Goal: Information Seeking & Learning: Learn about a topic

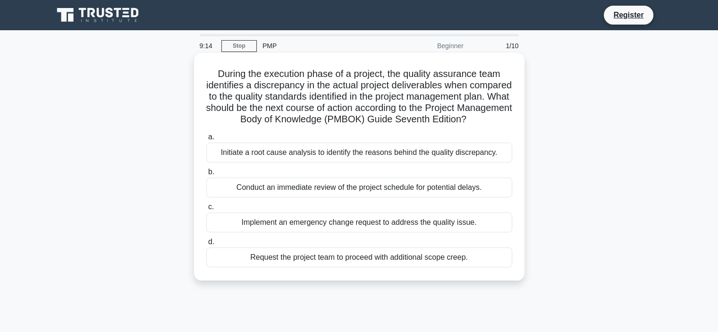
click at [387, 197] on div "Conduct an immediate review of the project schedule for potential delays." at bounding box center [359, 188] width 306 height 20
click at [206, 175] on input "b. Conduct an immediate review of the project schedule for potential delays." at bounding box center [206, 172] width 0 height 6
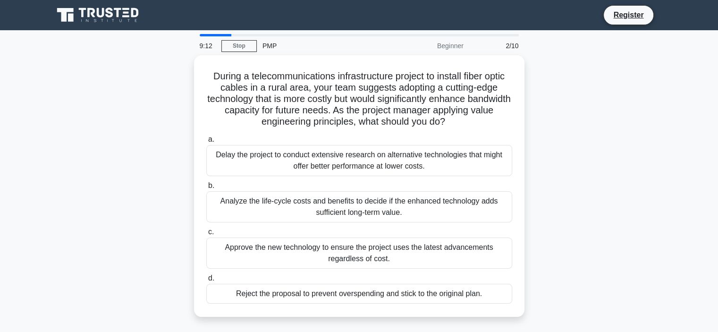
click at [591, 196] on div "During a telecommunications infrastructure project to install fiber optic cable…" at bounding box center [359, 191] width 623 height 273
click at [602, 179] on div "During a telecommunications infrastructure project to install fiber optic cable…" at bounding box center [359, 191] width 623 height 273
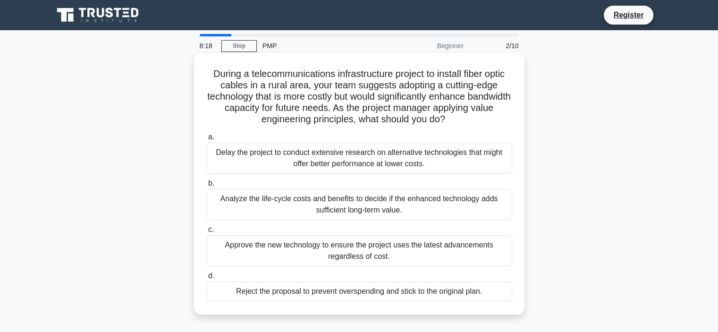
click at [434, 207] on div "Analyze the life-cycle costs and benefits to decide if the enhanced technology …" at bounding box center [359, 204] width 306 height 31
click at [206, 187] on input "b. Analyze the life-cycle costs and benefits to decide if the enhanced technolo…" at bounding box center [206, 183] width 0 height 6
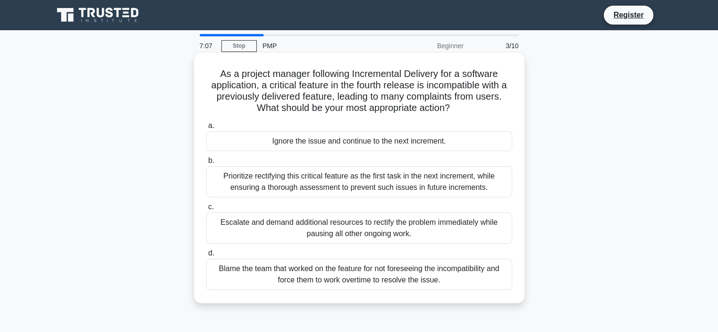
click at [353, 186] on div "Prioritize rectifying this critical feature as the first task in the next incre…" at bounding box center [359, 181] width 306 height 31
click at [206, 164] on input "b. Prioritize rectifying this critical feature as the first task in the next in…" at bounding box center [206, 161] width 0 height 6
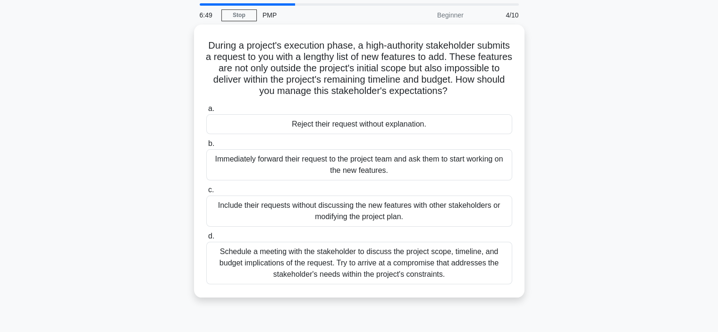
scroll to position [47, 0]
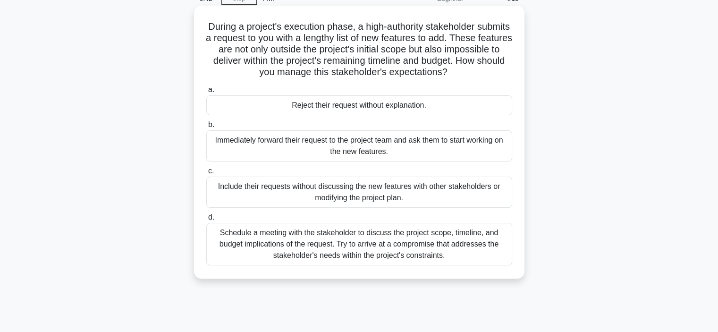
click at [389, 250] on div "Schedule a meeting with the stakeholder to discuss the project scope, timeline,…" at bounding box center [359, 244] width 306 height 43
click at [206, 221] on input "d. Schedule a meeting with the stakeholder to discuss the project scope, timeli…" at bounding box center [206, 217] width 0 height 6
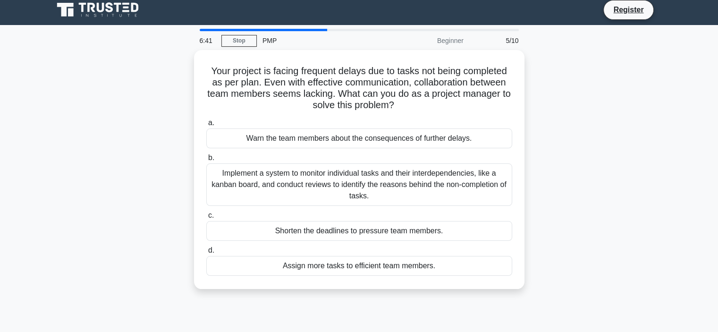
scroll to position [0, 0]
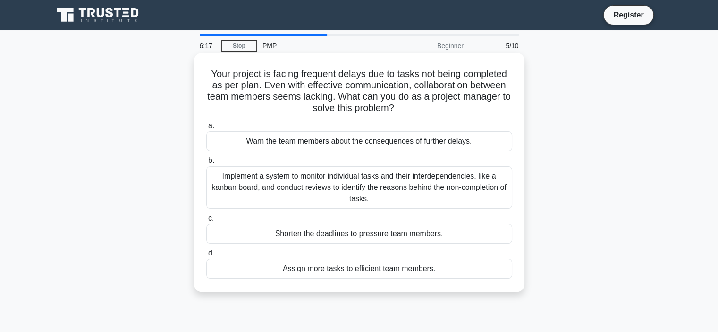
click at [386, 183] on div "Implement a system to monitor individual tasks and their interdependencies, lik…" at bounding box center [359, 187] width 306 height 43
click at [206, 164] on input "b. Implement a system to monitor individual tasks and their interdependencies, …" at bounding box center [206, 161] width 0 height 6
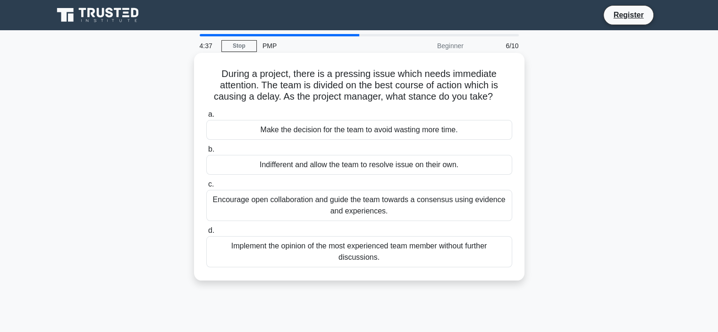
click at [417, 205] on div "Encourage open collaboration and guide the team towards a consensus using evide…" at bounding box center [359, 205] width 306 height 31
click at [206, 187] on input "c. Encourage open collaboration and guide the team towards a consensus using ev…" at bounding box center [206, 184] width 0 height 6
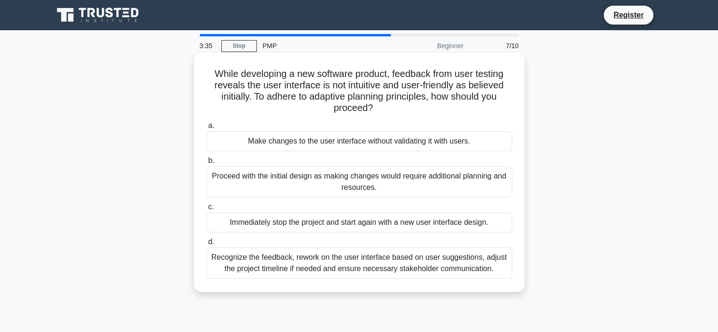
click at [337, 261] on div "Recognize the feedback, rework on the user interface based on user suggestions,…" at bounding box center [359, 262] width 306 height 31
click at [206, 245] on input "d. Recognize the feedback, rework on the user interface based on user suggestio…" at bounding box center [206, 242] width 0 height 6
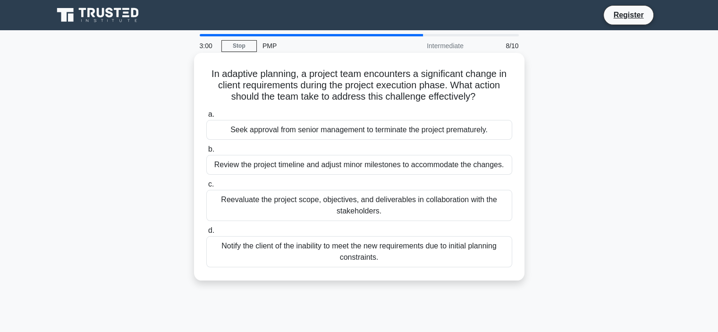
click at [351, 164] on div "Review the project timeline and adjust minor milestones to accommodate the chan…" at bounding box center [359, 165] width 306 height 20
click at [206, 153] on input "b. Review the project timeline and adjust minor milestones to accommodate the c…" at bounding box center [206, 149] width 0 height 6
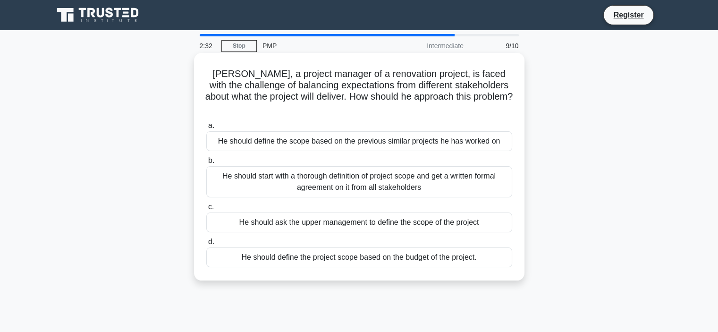
click at [457, 174] on div "He should start with a thorough definition of project scope and get a written f…" at bounding box center [359, 181] width 306 height 31
click at [206, 164] on input "b. He should start with a thorough definition of project scope and get a writte…" at bounding box center [206, 161] width 0 height 6
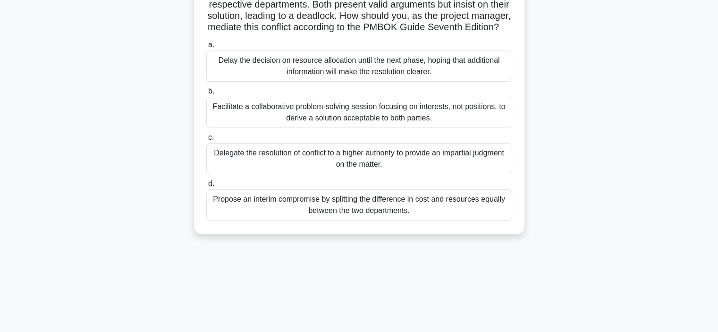
scroll to position [47, 0]
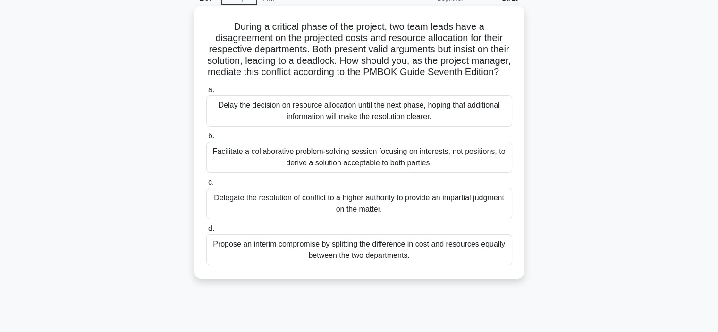
click at [303, 257] on div "Propose an interim compromise by splitting the difference in cost and resources…" at bounding box center [359, 249] width 306 height 31
click at [206, 232] on input "d. Propose an interim compromise by splitting the difference in cost and resour…" at bounding box center [206, 229] width 0 height 6
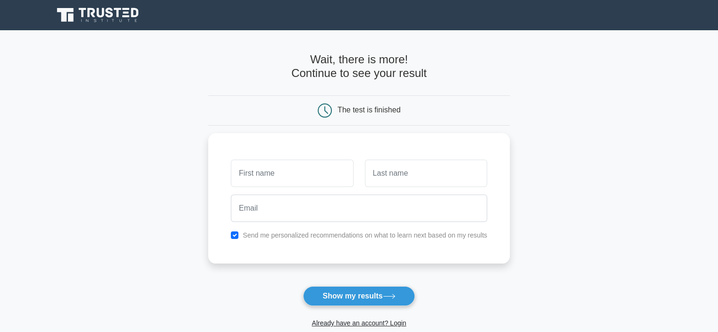
scroll to position [142, 0]
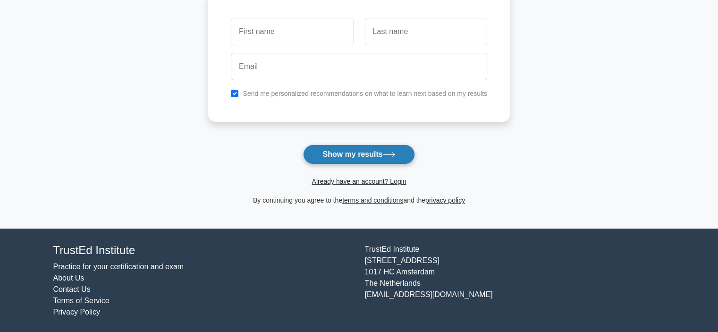
click at [371, 162] on button "Show my results" at bounding box center [358, 155] width 111 height 20
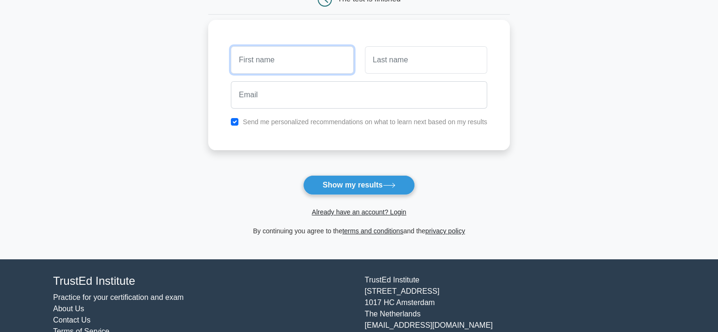
scroll to position [94, 0]
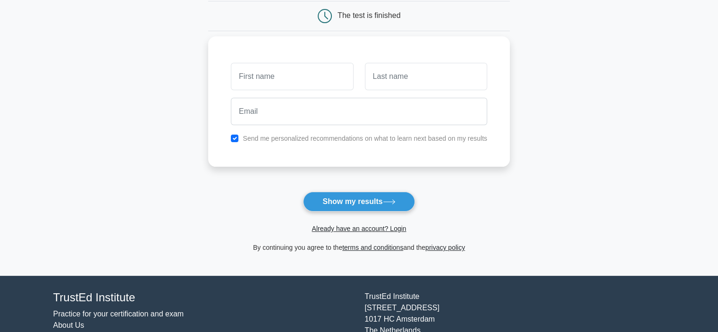
click at [239, 137] on div "Send me personalized recommendations on what to learn next based on my results" at bounding box center [359, 138] width 268 height 11
click at [232, 143] on div "Send me personalized recommendations on what to learn next based on my results" at bounding box center [359, 138] width 268 height 11
click at [271, 85] on input "text" at bounding box center [292, 76] width 122 height 27
type input "Nico"
type input "Cheung"
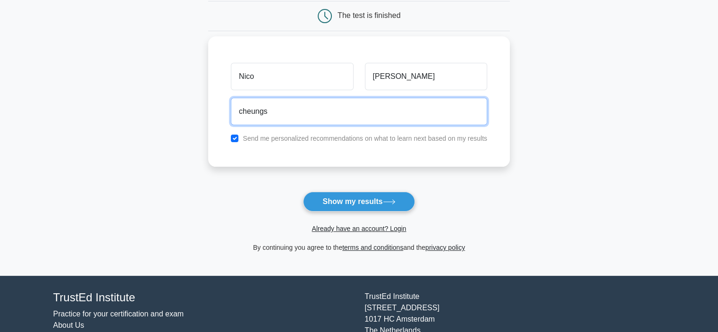
type input "cheungsmalleyes@gmail.com"
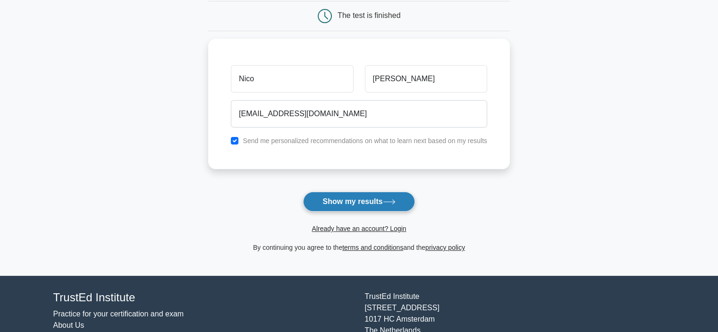
click at [366, 202] on button "Show my results" at bounding box center [358, 202] width 111 height 20
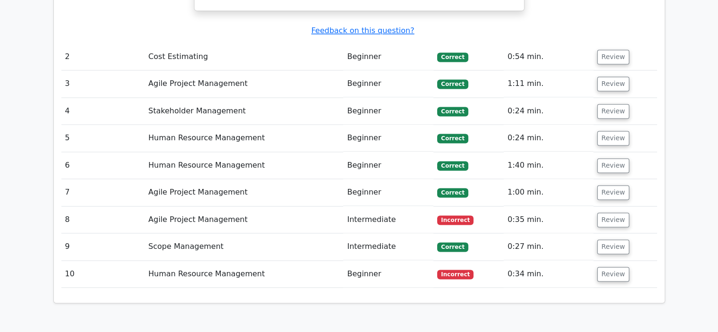
scroll to position [1275, 0]
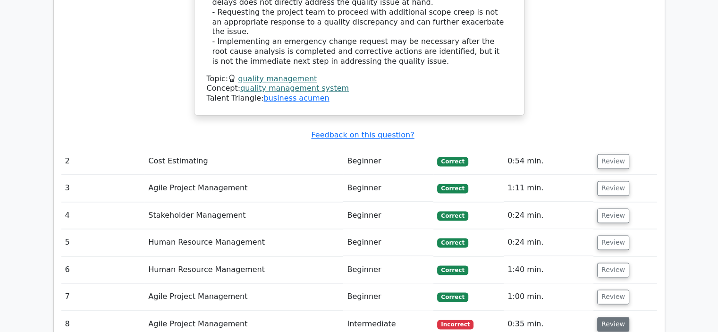
click at [618, 317] on button "Review" at bounding box center [613, 324] width 32 height 15
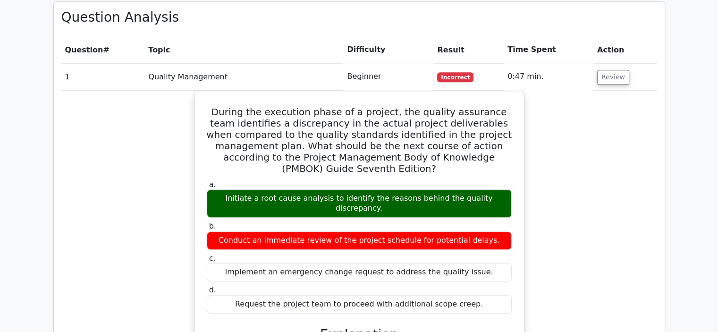
scroll to position [850, 0]
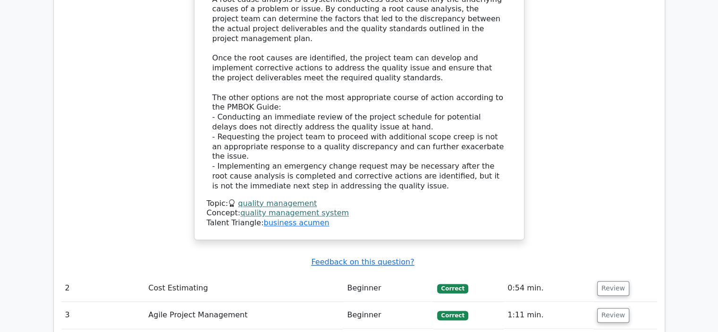
scroll to position [1228, 0]
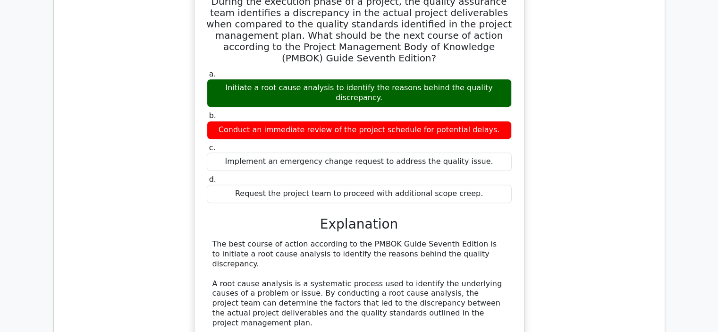
scroll to position [876, 0]
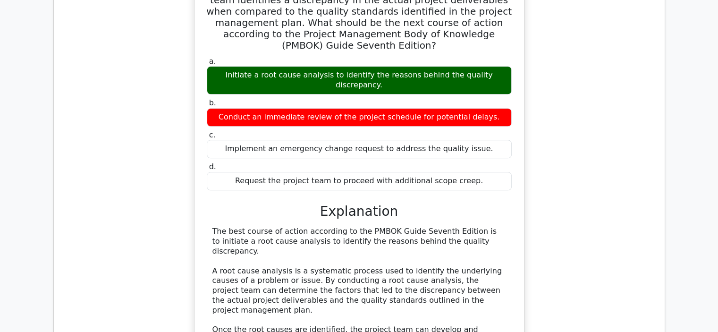
click at [516, 162] on div "d. Request the project team to proceed with additional scope creep." at bounding box center [359, 176] width 316 height 28
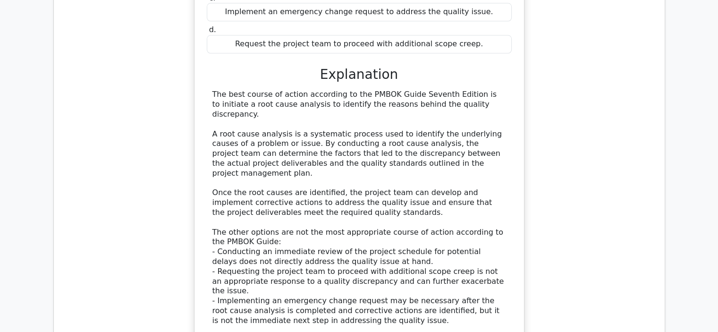
click at [691, 183] on main "Go Premium Project Management Professional Preparation Package (2025) Earn 35 P…" at bounding box center [359, 314] width 718 height 2605
click at [34, 186] on main "Go Premium Project Management Professional Preparation Package (2025) Earn 35 P…" at bounding box center [359, 314] width 718 height 2605
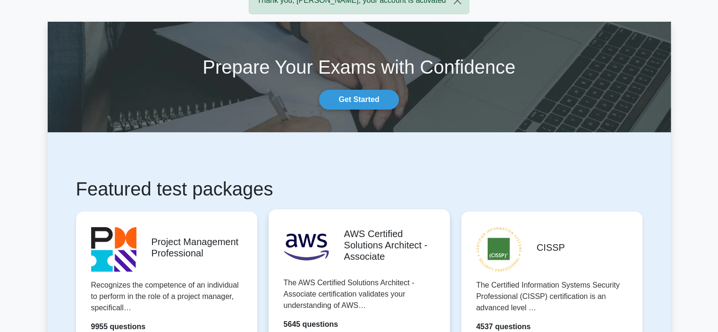
scroll to position [94, 0]
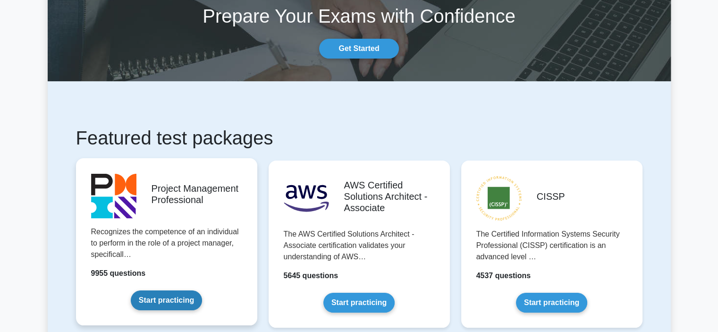
click at [181, 290] on link "Start practicing" at bounding box center [166, 300] width 71 height 20
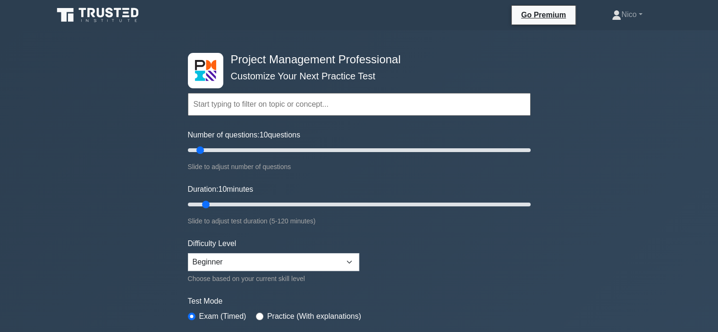
click at [599, 149] on div "Project Management Professional Customize Your Next Practice Test Topics Scope …" at bounding box center [359, 327] width 718 height 594
drag, startPoint x: 200, startPoint y: 149, endPoint x: 352, endPoint y: 156, distance: 152.7
click at [352, 156] on input "Number of questions: 30 questions" at bounding box center [359, 150] width 343 height 11
drag, startPoint x: 364, startPoint y: 150, endPoint x: 202, endPoint y: 150, distance: 161.5
type input "10"
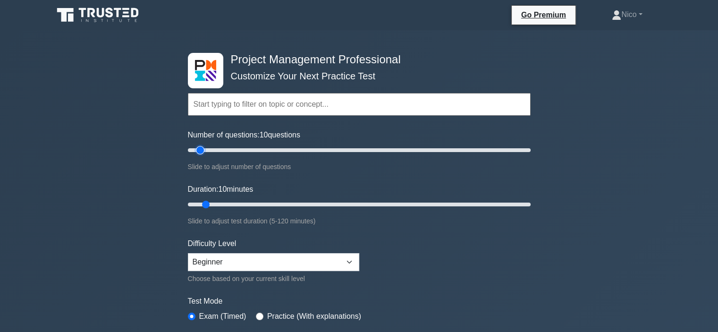
click at [202, 150] on input "Number of questions: 10 questions" at bounding box center [359, 150] width 343 height 11
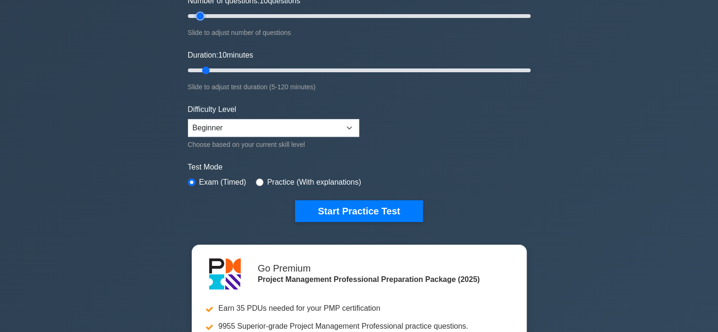
scroll to position [283, 0]
